Goal: Navigation & Orientation: Find specific page/section

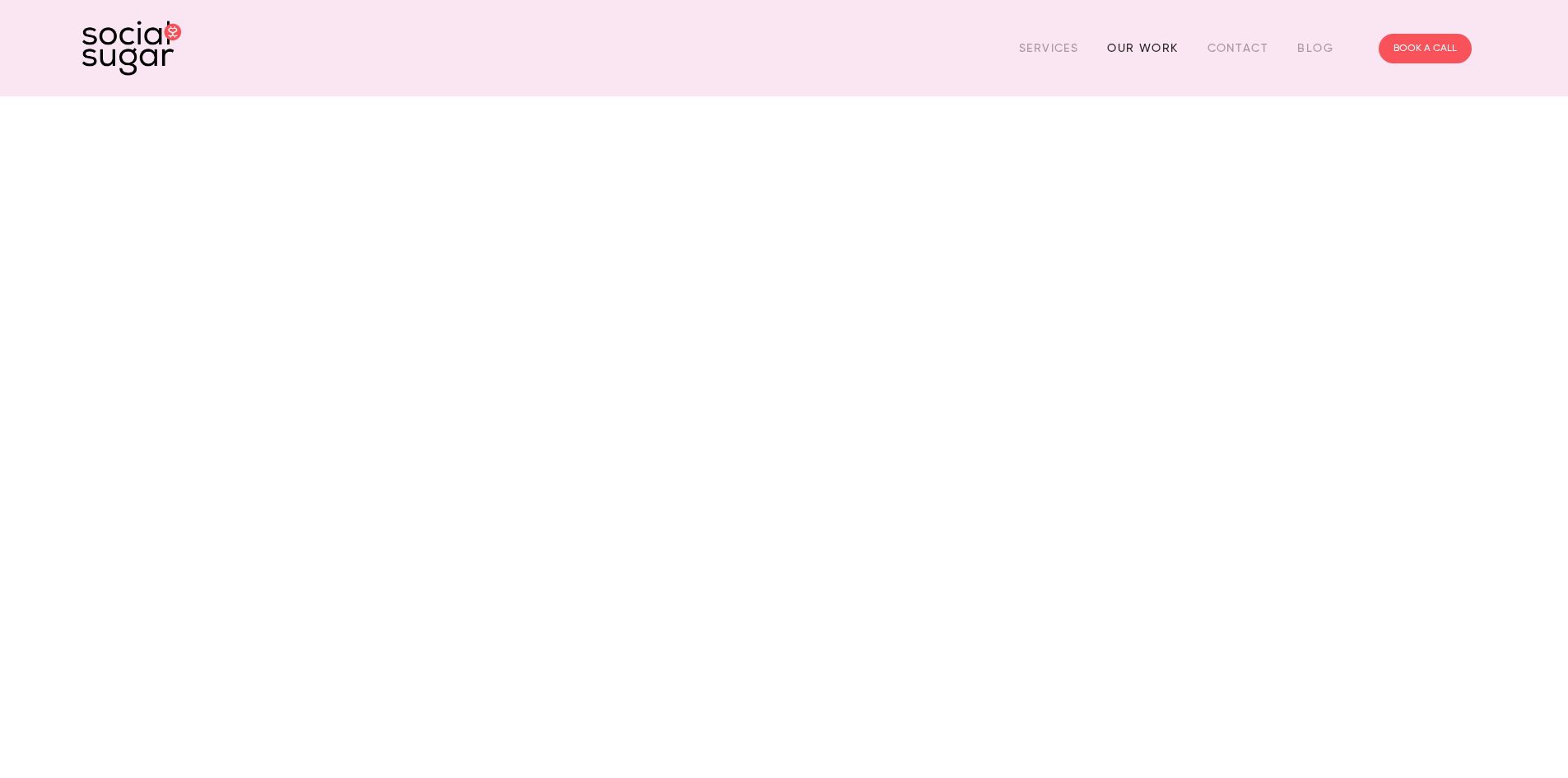
click at [1132, 47] on link "Our Work" at bounding box center [1142, 48] width 71 height 25
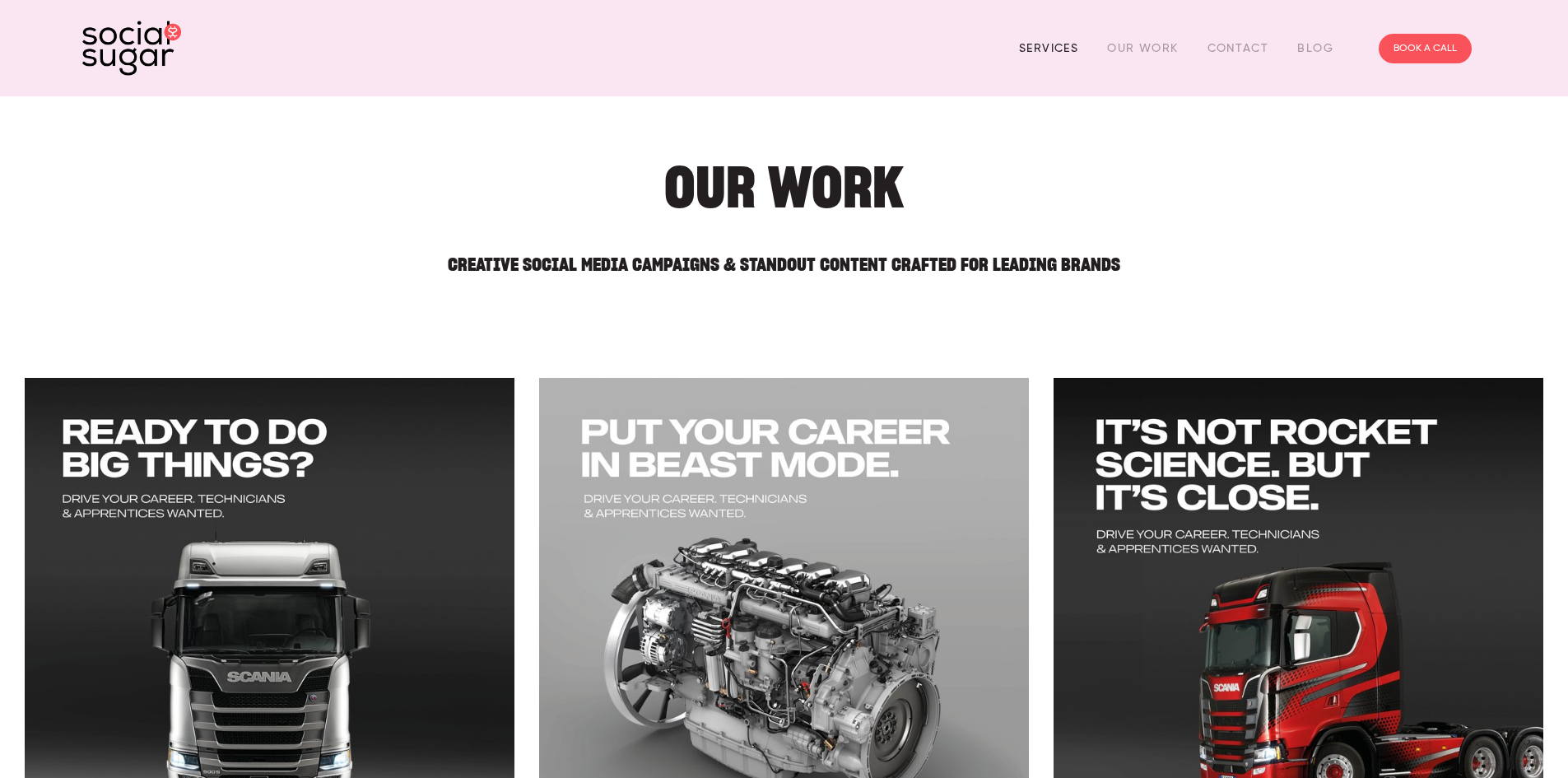
click at [1061, 46] on link "Services" at bounding box center [1048, 48] width 59 height 25
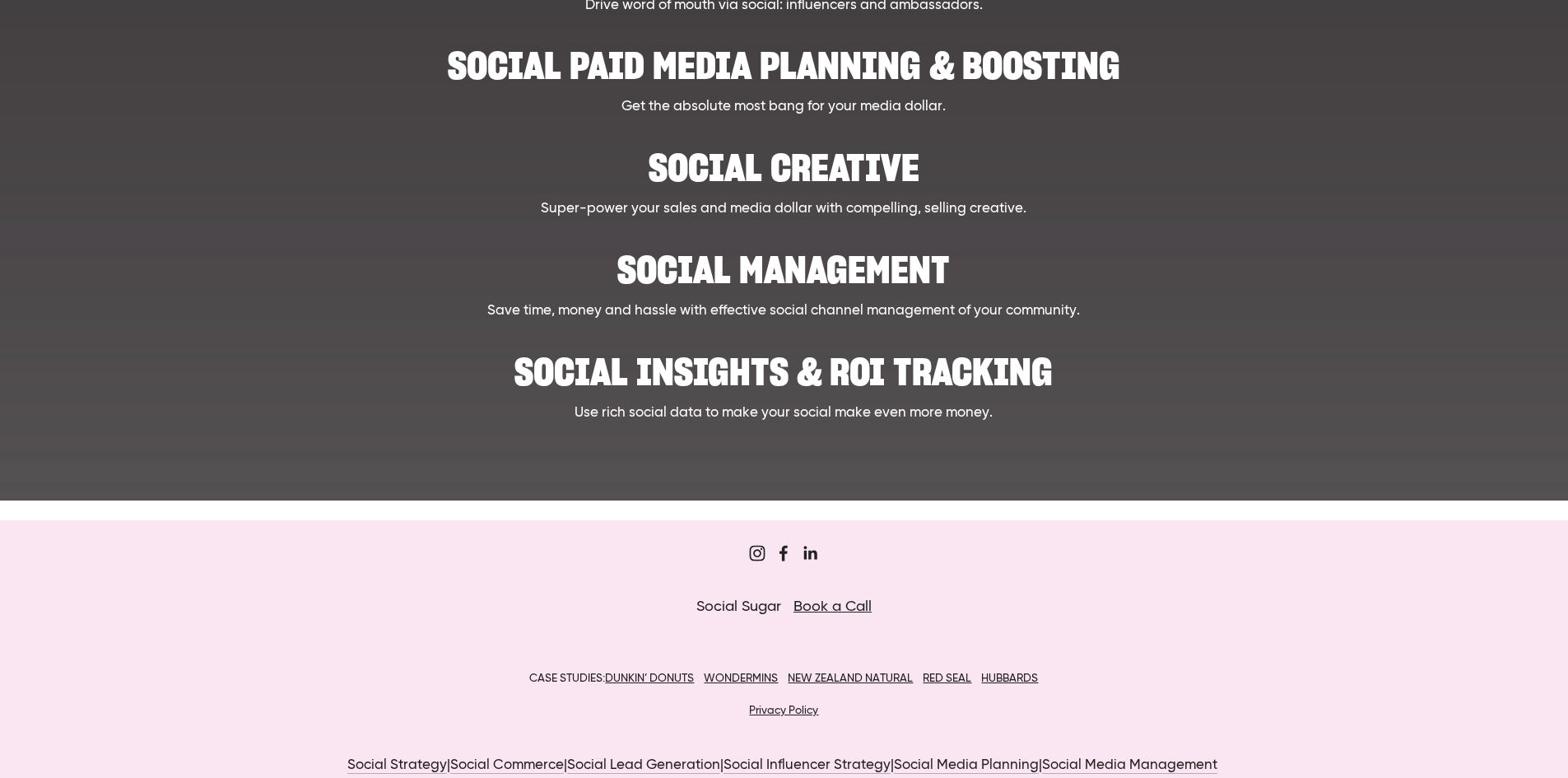
scroll to position [737, 0]
